Goal: Transaction & Acquisition: Purchase product/service

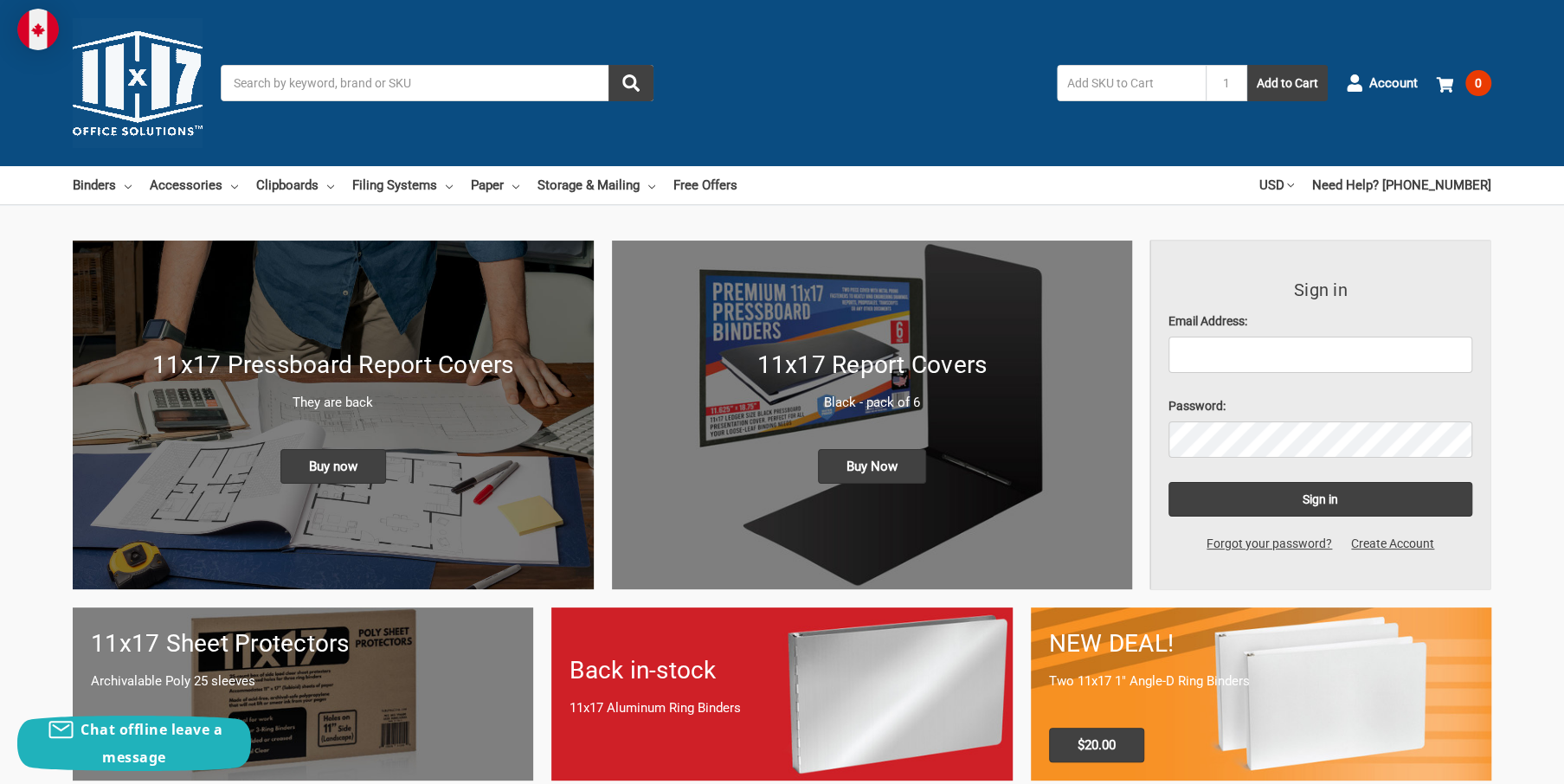
click at [233, 80] on input "Search" at bounding box center [436, 83] width 433 height 36
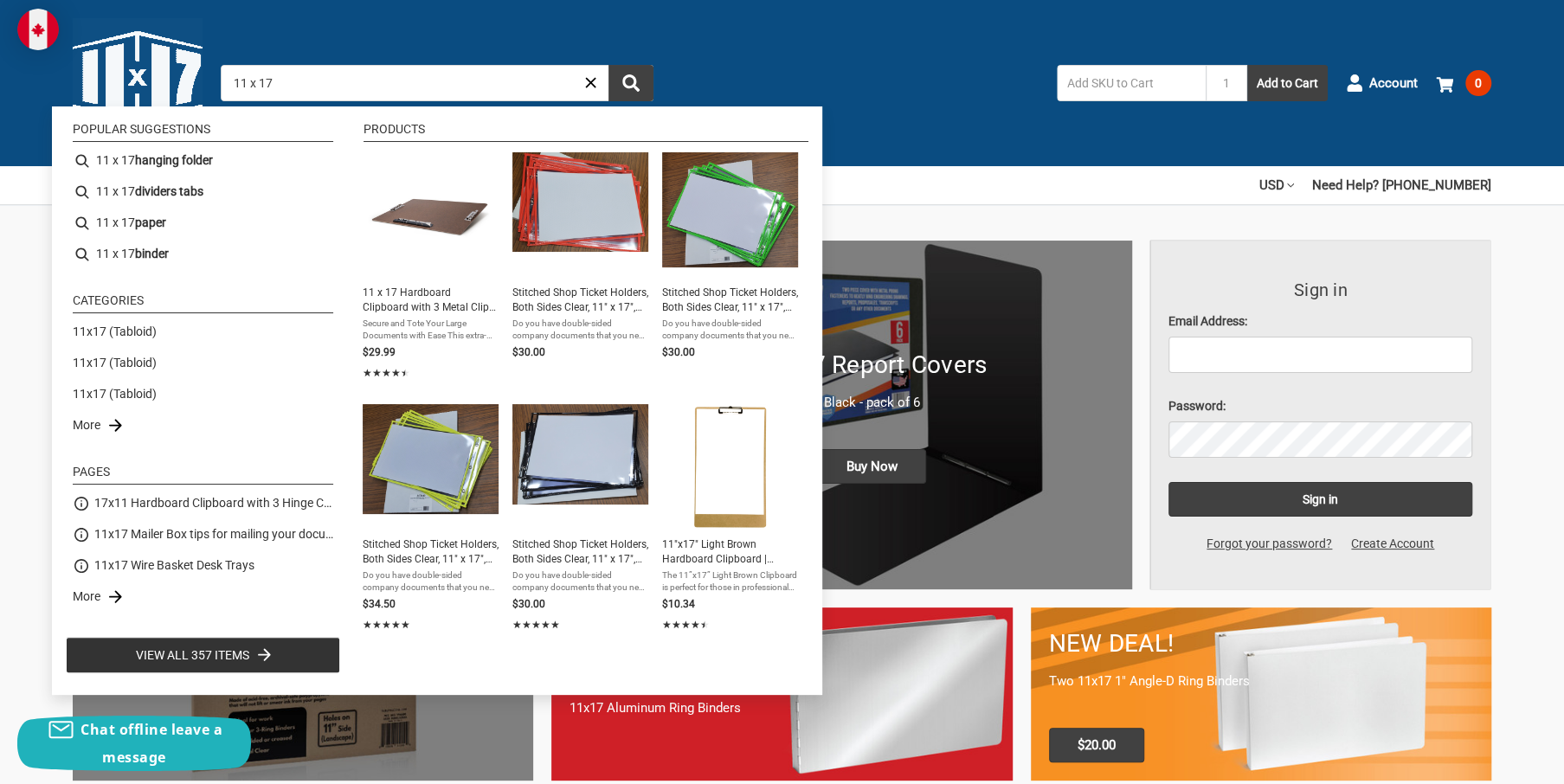
click at [302, 82] on input "11 x 17" at bounding box center [436, 83] width 433 height 36
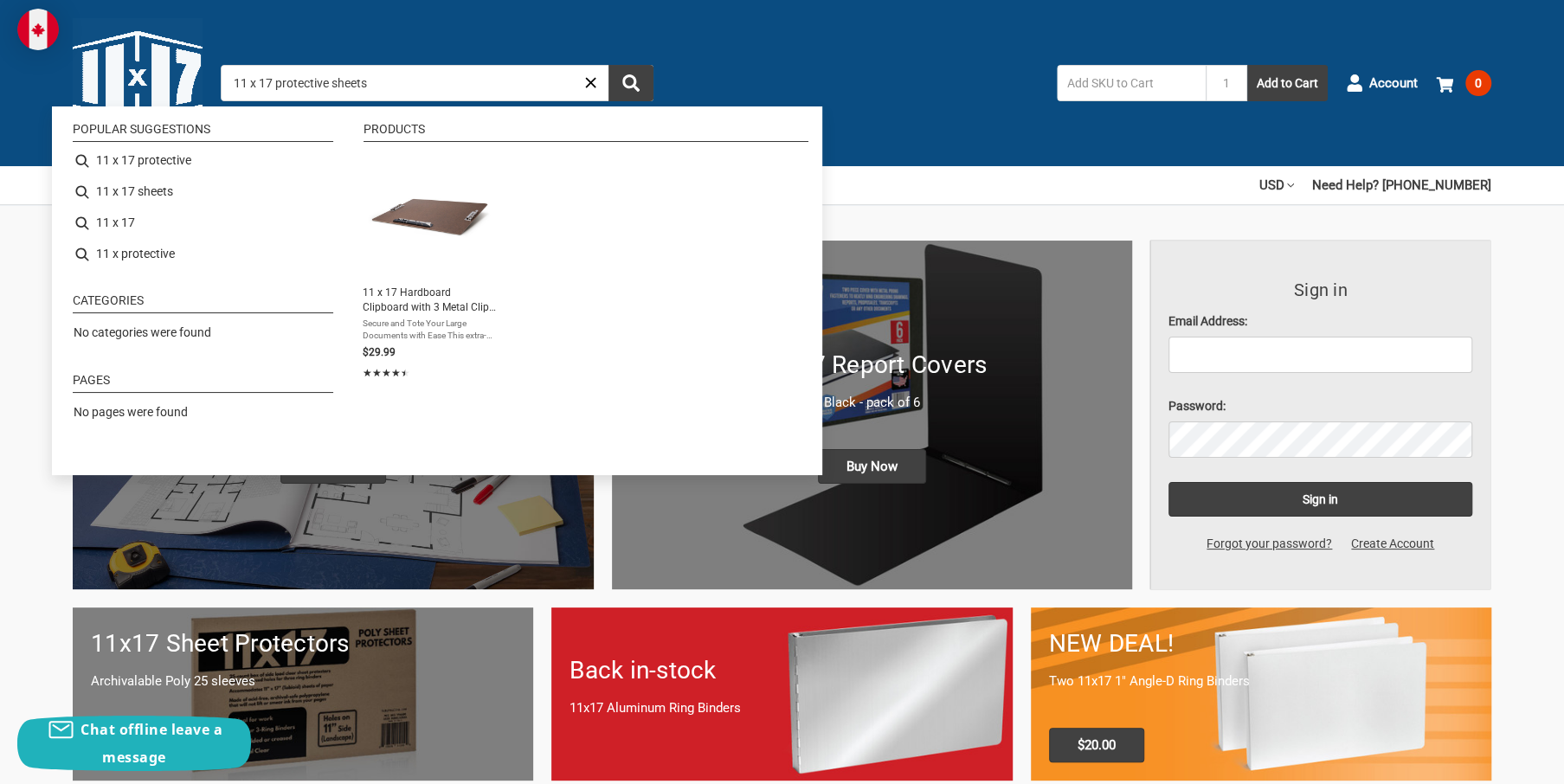
type input "11 x 17 protective sheets"
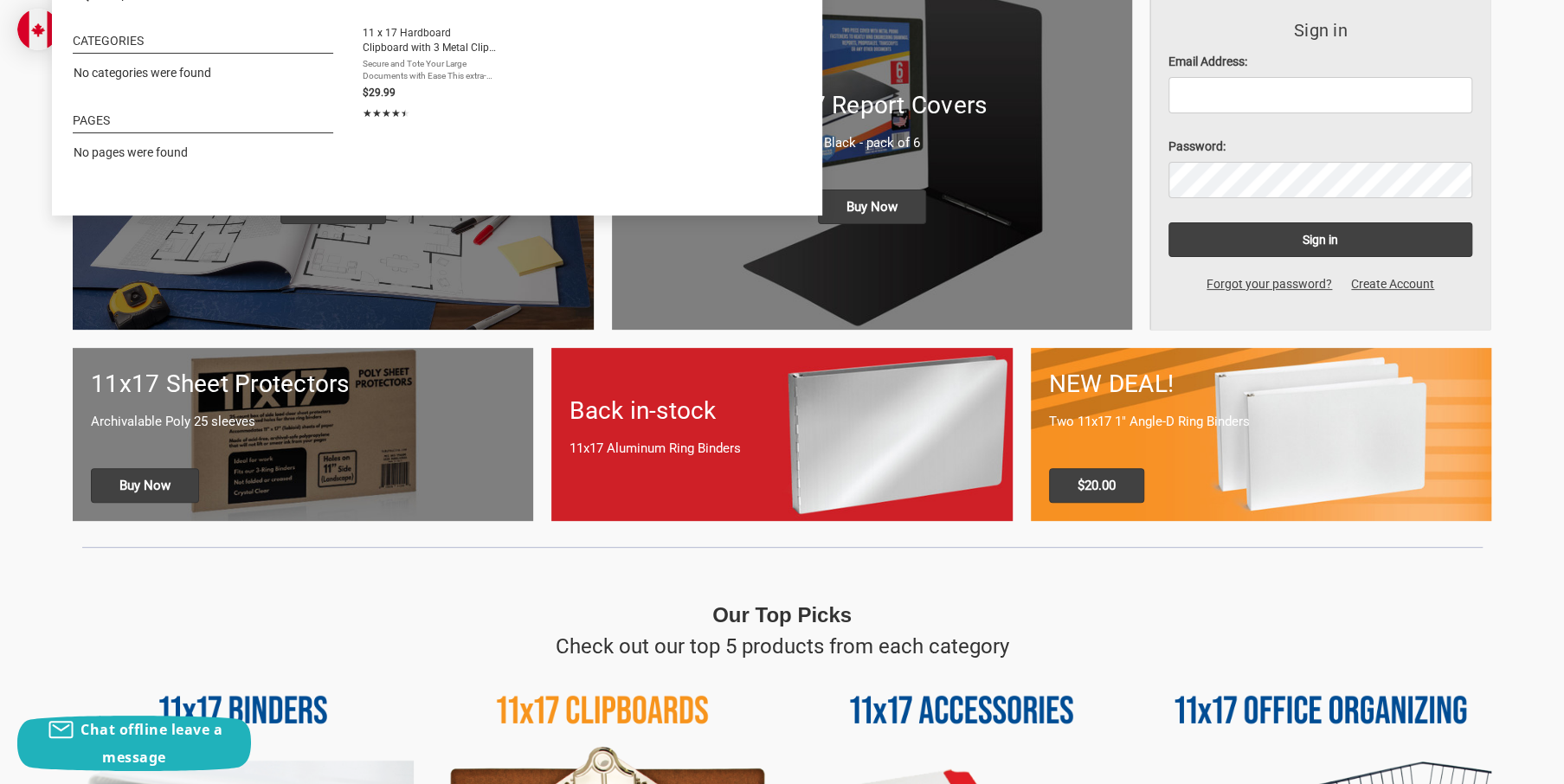
scroll to position [173, 0]
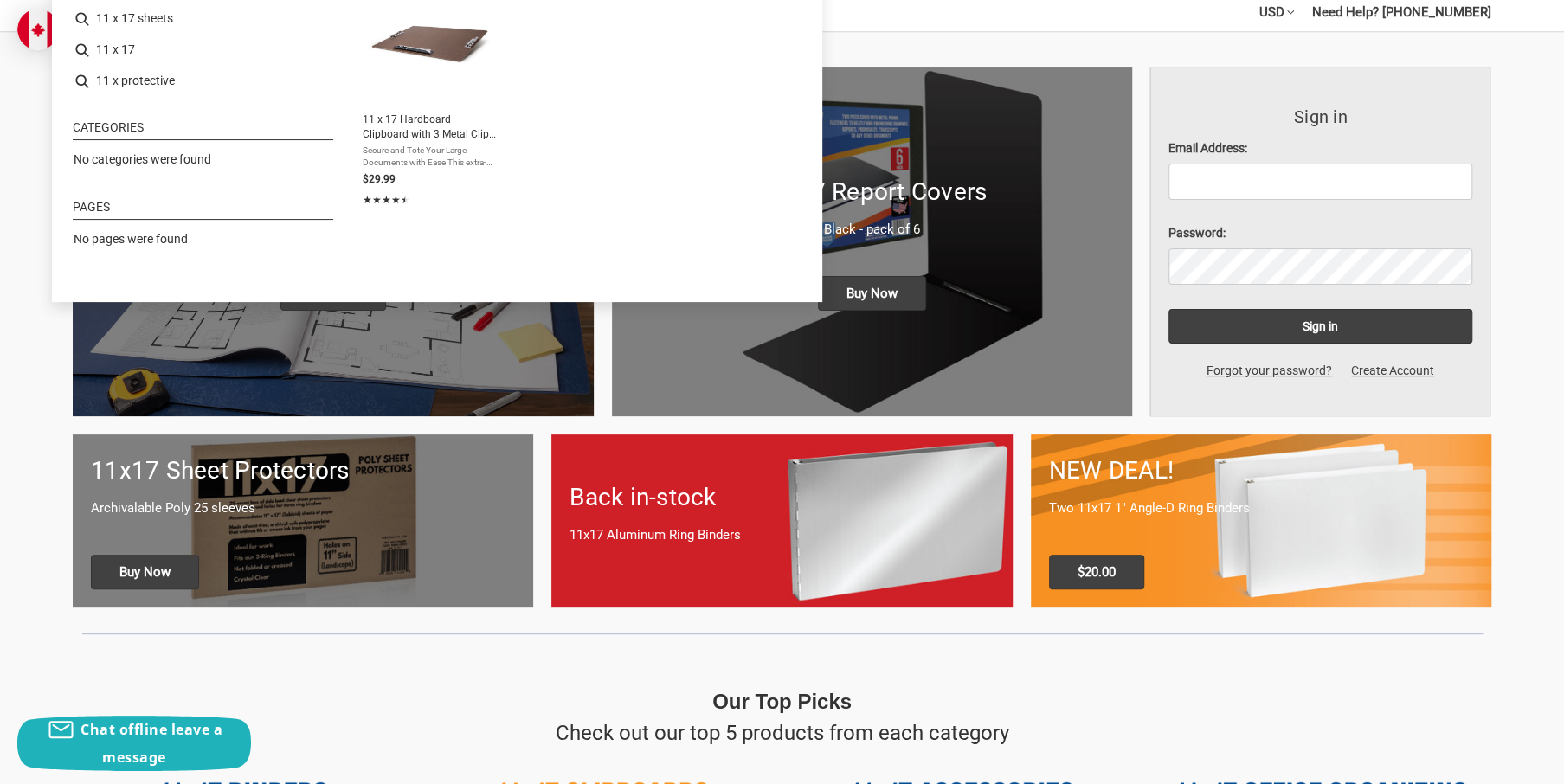
click at [264, 513] on p "Archivalable Poly 25 sleeves" at bounding box center [302, 508] width 424 height 19
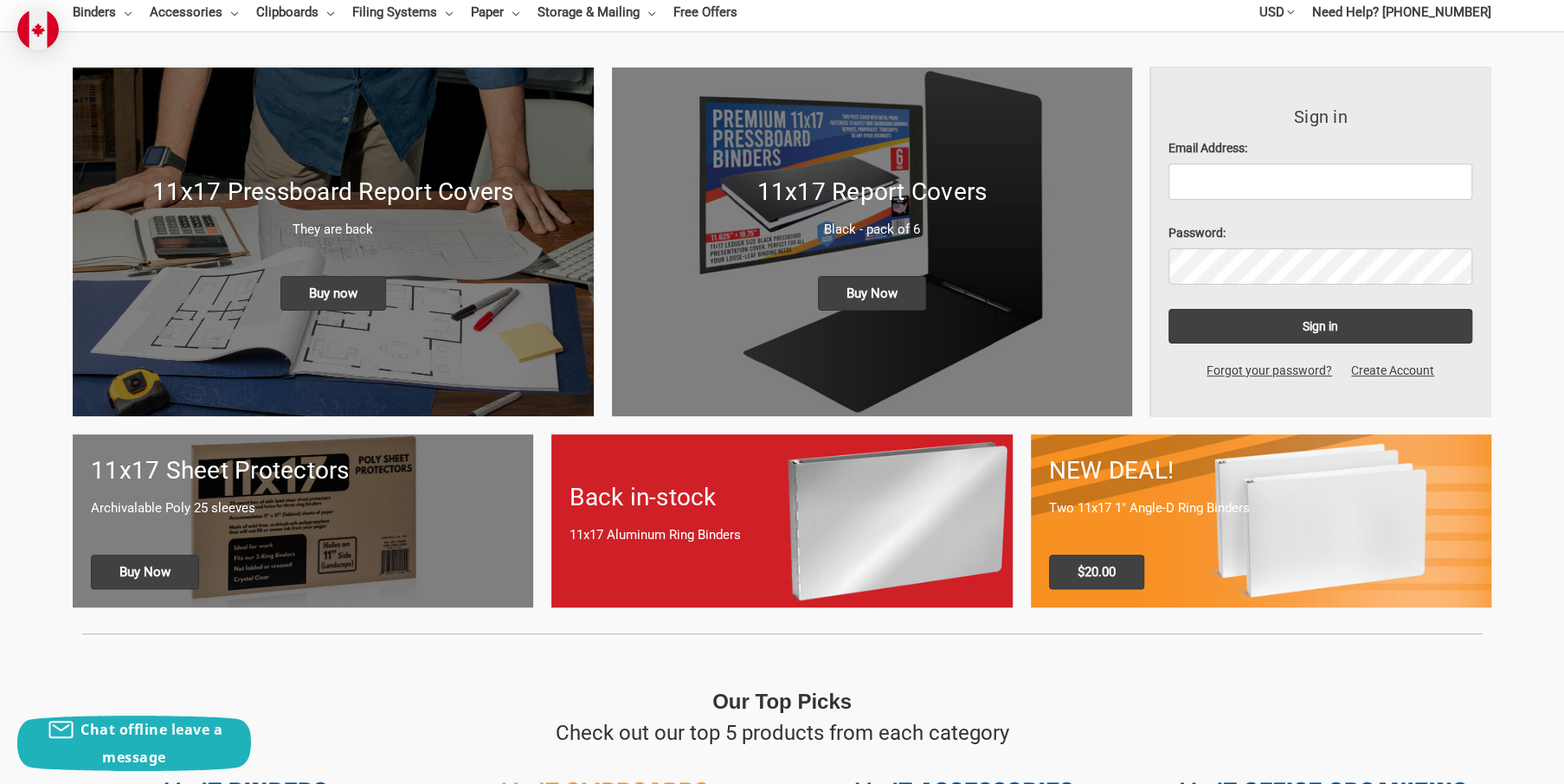
click at [264, 513] on p "Archivalable Poly 25 sleeves" at bounding box center [302, 508] width 424 height 19
